Goal: Transaction & Acquisition: Purchase product/service

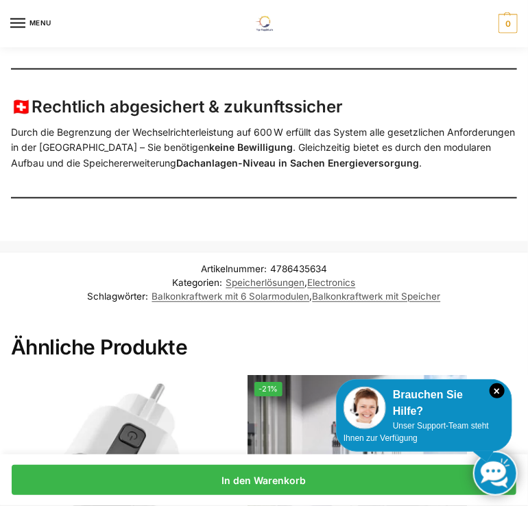
scroll to position [1988, 0]
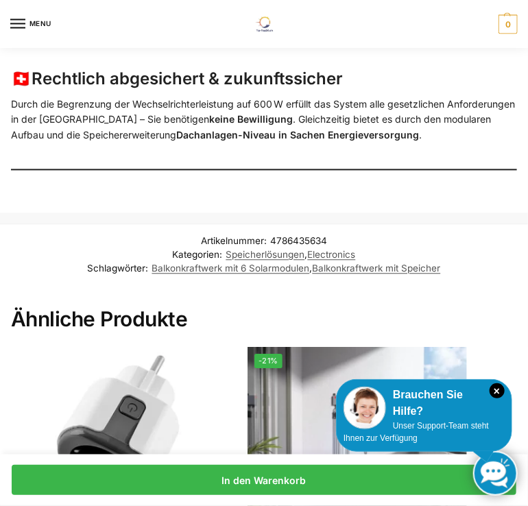
click at [498, 391] on icon "×" at bounding box center [496, 390] width 15 height 15
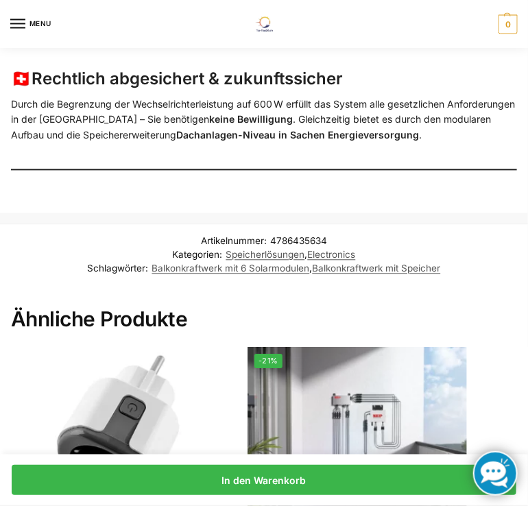
drag, startPoint x: 459, startPoint y: 404, endPoint x: 362, endPoint y: 405, distance: 96.7
drag, startPoint x: 362, startPoint y: 405, endPoint x: 422, endPoint y: 409, distance: 59.8
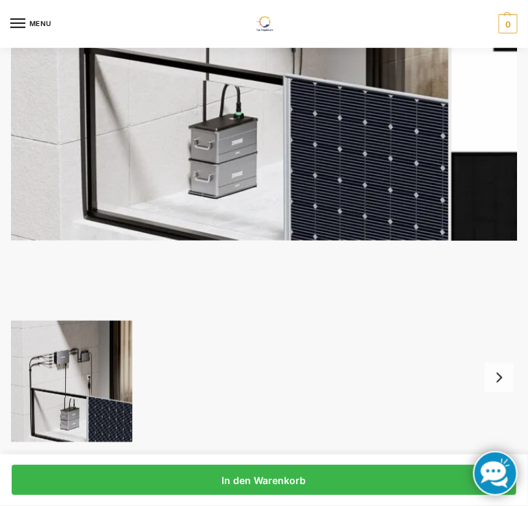
scroll to position [206, 0]
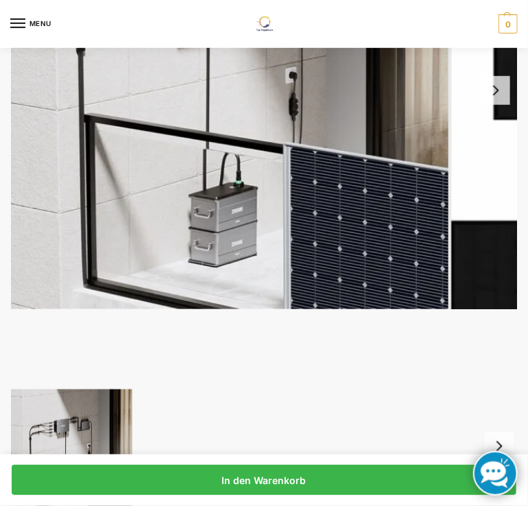
click at [502, 94] on button "Next slide" at bounding box center [495, 90] width 29 height 29
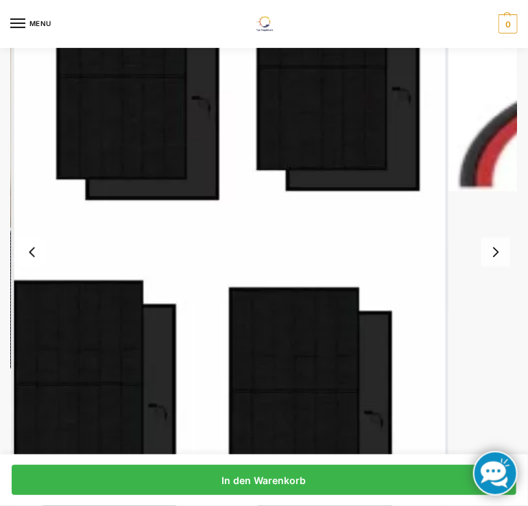
scroll to position [274, 0]
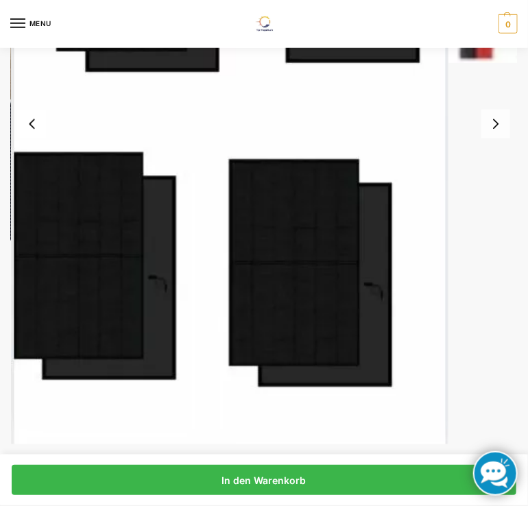
click at [499, 127] on button "Next slide" at bounding box center [495, 124] width 29 height 29
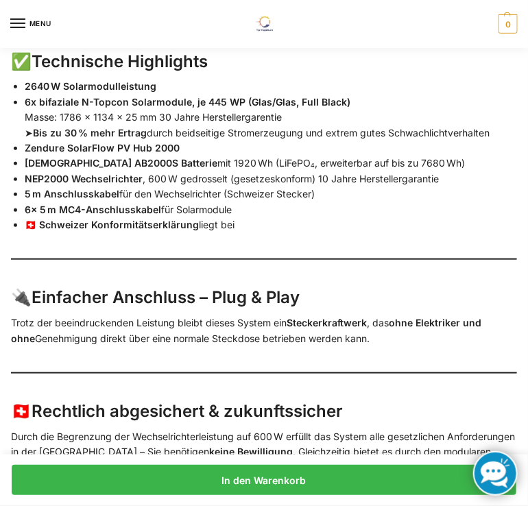
scroll to position [1508, 0]
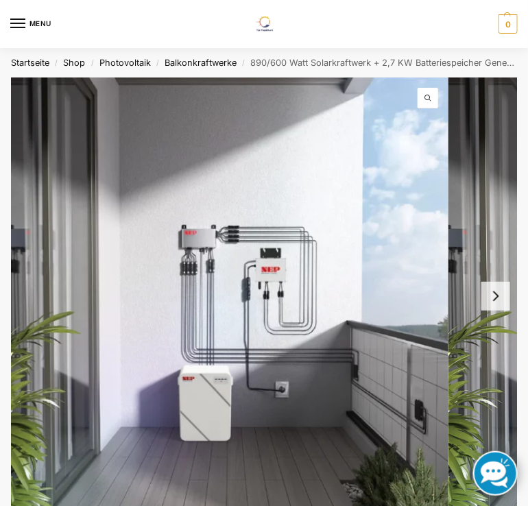
scroll to position [69, 0]
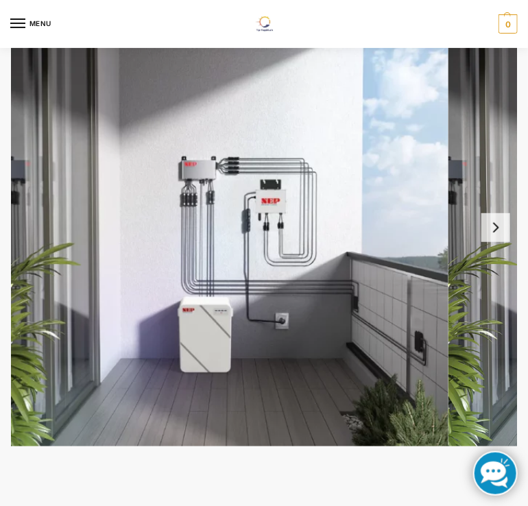
click at [489, 237] on button "Next slide" at bounding box center [495, 227] width 29 height 29
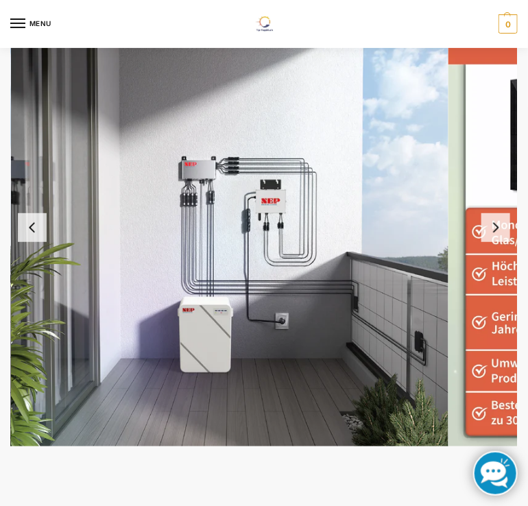
click at [489, 237] on button "Next slide" at bounding box center [495, 227] width 29 height 29
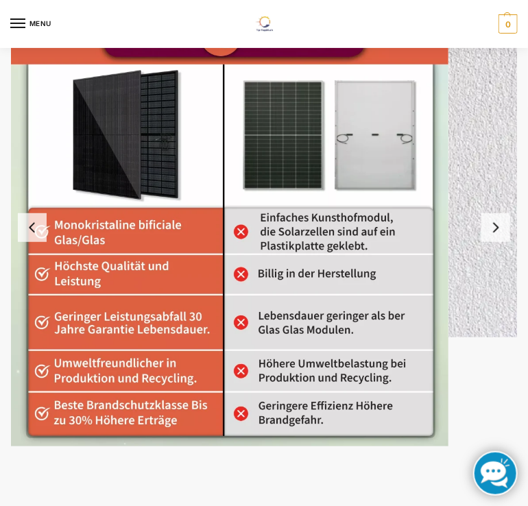
click at [489, 237] on button "Next slide" at bounding box center [495, 227] width 29 height 29
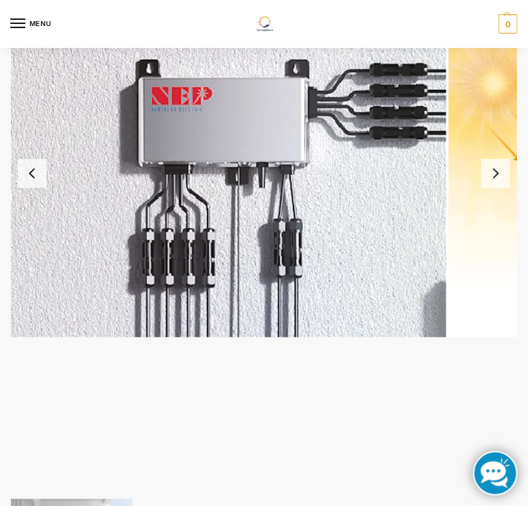
click at [448, 237] on img "4 / 12" at bounding box center [229, 173] width 437 height 328
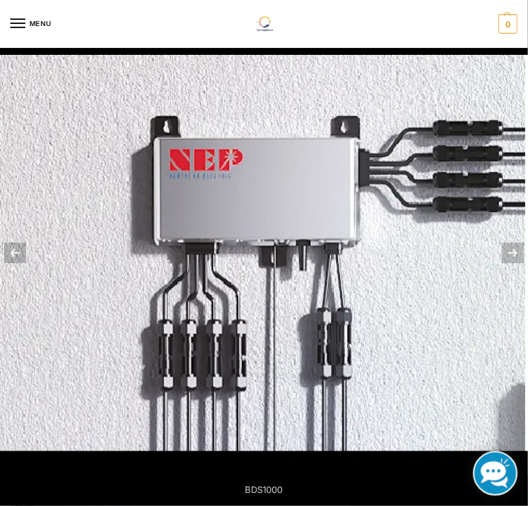
click at [478, 313] on img at bounding box center [264, 253] width 528 height 396
